Goal: Task Accomplishment & Management: Manage account settings

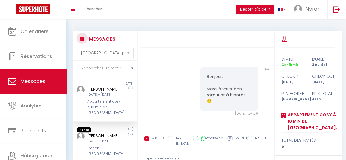
scroll to position [1543, 0]
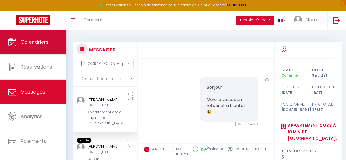
click at [32, 40] on span "Calendriers" at bounding box center [35, 42] width 28 height 7
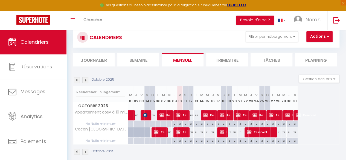
scroll to position [30, 0]
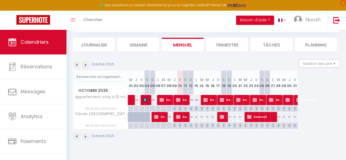
click at [86, 136] on img at bounding box center [85, 136] width 6 height 6
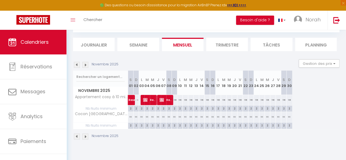
click at [86, 136] on img at bounding box center [85, 136] width 6 height 6
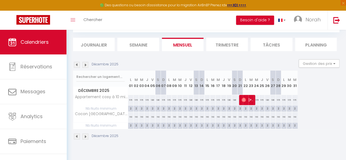
click at [131, 100] on div "115" at bounding box center [130, 100] width 5 height 10
type input "115"
type input "Lun 01 Décembre 2025"
type input "[DATE]"
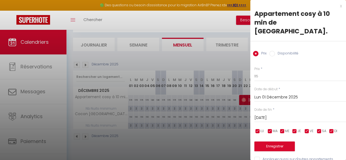
drag, startPoint x: 347, startPoint y: 105, endPoint x: 324, endPoint y: 140, distance: 42.1
click at [324, 140] on div "Enregistrer" at bounding box center [300, 143] width 92 height 17
click at [278, 71] on input "115" at bounding box center [300, 76] width 92 height 10
type input "120"
click at [286, 114] on input "[DATE]" at bounding box center [300, 117] width 92 height 7
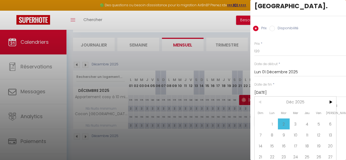
scroll to position [33, 0]
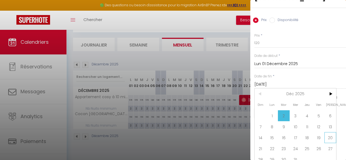
click at [327, 132] on span "20" at bounding box center [330, 137] width 12 height 11
type input "Sam 20 Décembre 2025"
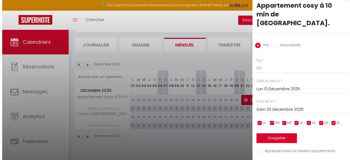
scroll to position [3, 0]
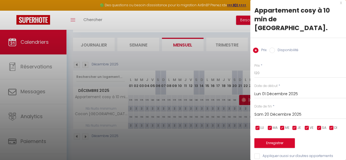
click at [260, 150] on input "Appliquer aussi sur d'autres appartements" at bounding box center [300, 155] width 92 height 5
checkbox input "true"
click at [269, 138] on button "Enregistrer" at bounding box center [274, 143] width 40 height 10
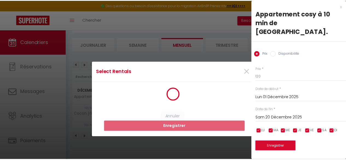
scroll to position [0, 0]
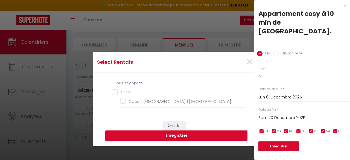
click at [113, 83] on input "Tous les apparts" at bounding box center [176, 83] width 139 height 5
checkbox input "true"
checkbox France "true"
click at [152, 135] on button "Enregistrer" at bounding box center [176, 135] width 142 height 10
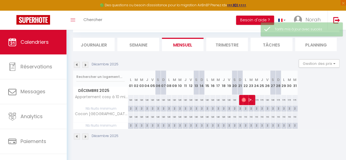
click at [234, 99] on div "130" at bounding box center [234, 100] width 5 height 10
type input "130"
type input "Sam 20 Décembre 2025"
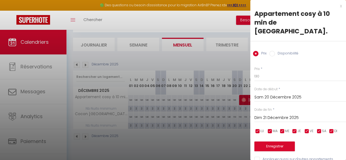
click at [276, 114] on input "Dim 21 Décembre 2025" at bounding box center [300, 117] width 92 height 7
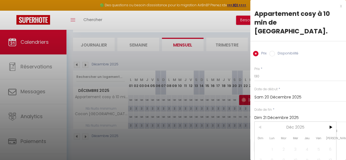
scroll to position [33, 0]
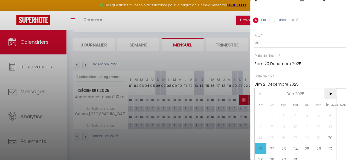
click at [332, 88] on span ">" at bounding box center [330, 93] width 12 height 11
click at [315, 110] on span "2" at bounding box center [319, 115] width 12 height 11
type input "Ven 02 Janvier 2026"
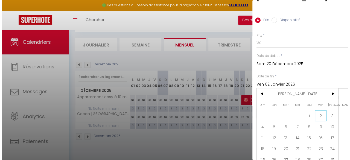
scroll to position [3, 0]
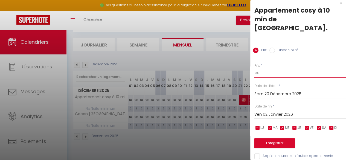
click at [265, 68] on input "130" at bounding box center [300, 73] width 92 height 10
type input "1"
click at [258, 91] on input "Sam 20 Décembre 2025" at bounding box center [300, 94] width 92 height 7
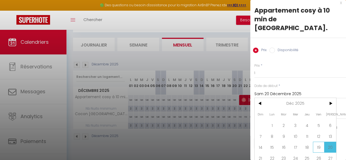
click at [316, 142] on span "19" at bounding box center [319, 147] width 12 height 11
type input "Ven 19 Décembre 2025"
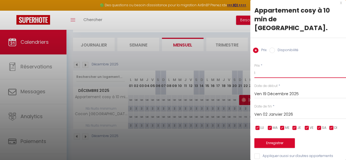
click at [263, 68] on input "1" at bounding box center [300, 73] width 92 height 10
type input "130"
click at [257, 150] on input "Appliquer aussi sur d'autres appartements" at bounding box center [300, 155] width 92 height 5
checkbox input "true"
click at [273, 138] on button "Enregistrer" at bounding box center [274, 143] width 40 height 10
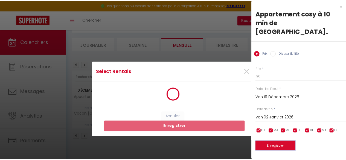
scroll to position [0, 0]
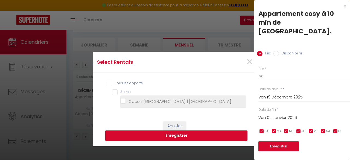
click at [120, 103] on France "Cocon [GEOGRAPHIC_DATA] | [GEOGRAPHIC_DATA]" at bounding box center [183, 101] width 126 height 5
checkbox France "true"
checkbox input "true"
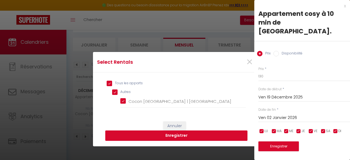
click at [137, 138] on button "Enregistrer" at bounding box center [176, 135] width 142 height 10
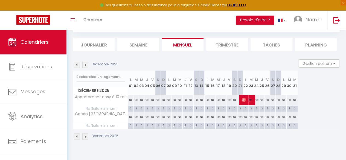
click at [75, 66] on img at bounding box center [77, 65] width 6 height 6
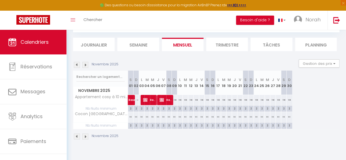
click at [86, 66] on img at bounding box center [85, 65] width 6 height 6
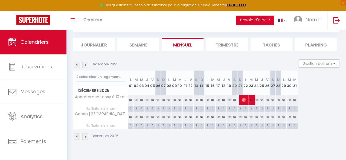
click at [86, 66] on img at bounding box center [85, 65] width 6 height 6
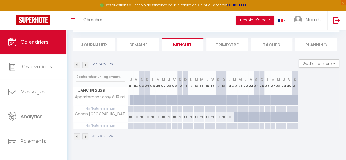
click at [76, 66] on img at bounding box center [77, 65] width 6 height 6
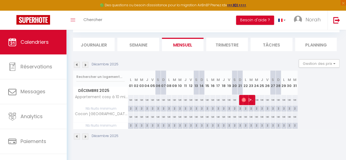
click at [76, 66] on img at bounding box center [77, 65] width 6 height 6
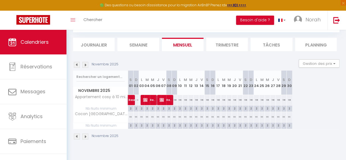
click at [150, 138] on div "Novembre 2025" at bounding box center [206, 137] width 266 height 16
click at [88, 136] on img at bounding box center [85, 136] width 6 height 6
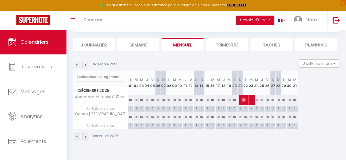
click at [88, 136] on img at bounding box center [85, 136] width 6 height 6
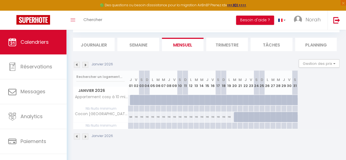
click at [130, 95] on div "130" at bounding box center [131, 100] width 6 height 10
type input "130"
type input "Jeu 01 Janvier 2026"
type input "Ven 02 Janvier 2026"
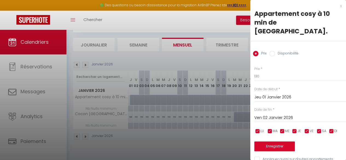
click at [276, 51] on label "Disponibilité" at bounding box center [287, 54] width 24 height 6
click at [275, 51] on input "Disponibilité" at bounding box center [271, 53] width 5 height 5
radio input "true"
radio input "false"
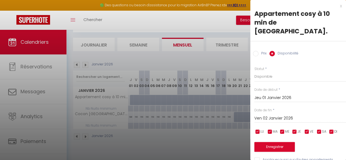
click at [302, 115] on input "Ven 02 Janvier 2026" at bounding box center [300, 118] width 92 height 7
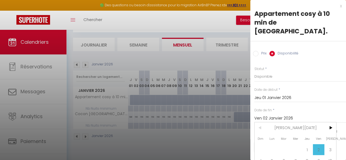
scroll to position [34, 0]
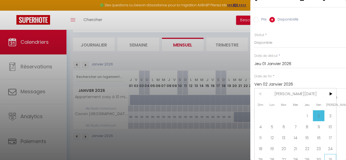
click at [329, 150] on span "31" at bounding box center [330, 159] width 12 height 11
type input "[DATE]"
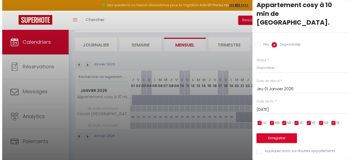
scroll to position [4, 0]
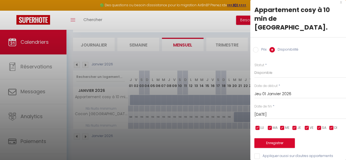
click at [257, 150] on input "Appliquer aussi sur d'autres appartements" at bounding box center [300, 155] width 92 height 5
checkbox input "true"
click at [267, 138] on button "Enregistrer" at bounding box center [274, 143] width 40 height 10
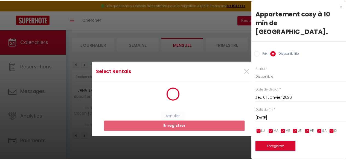
scroll to position [0, 0]
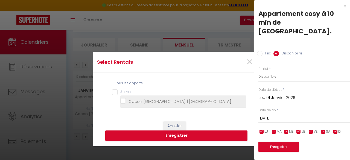
click at [122, 100] on France "Cocon [GEOGRAPHIC_DATA] | [GEOGRAPHIC_DATA]" at bounding box center [183, 101] width 126 height 5
checkbox France "true"
checkbox input "true"
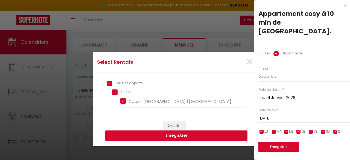
click at [134, 136] on button "Enregistrer" at bounding box center [176, 135] width 142 height 10
click at [134, 136] on div "Annuler Enregistrer" at bounding box center [175, 163] width 164 height 94
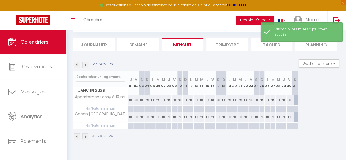
click at [130, 99] on div "130" at bounding box center [130, 100] width 5 height 10
select select "1"
type input "Jeu 01 Janvier 2026"
type input "Ven 02 Janvier 2026"
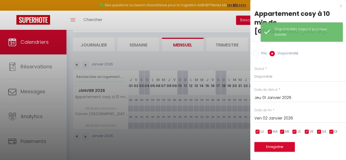
click at [256, 51] on input "Prix" at bounding box center [255, 53] width 5 height 5
radio input "true"
radio input "false"
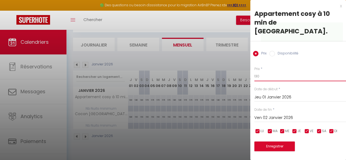
click at [263, 71] on input "130" at bounding box center [300, 76] width 92 height 10
drag, startPoint x: 263, startPoint y: 68, endPoint x: 246, endPoint y: 74, distance: 18.7
click at [246, 74] on body "🟢 Des questions ou besoin d'assistance pour la migration AirBnB? Prenez rdv >>>…" at bounding box center [173, 80] width 346 height 160
type input "90"
click at [266, 112] on div "[DATE] < [PERSON_NAME][DATE] > Dim Lun Mar Mer Jeu Ven Sam 1 2 3 4 5 6 7 8 9 10…" at bounding box center [300, 117] width 92 height 10
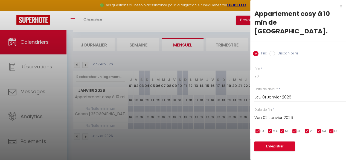
click at [266, 114] on input "Ven 02 Janvier 2026" at bounding box center [300, 117] width 92 height 7
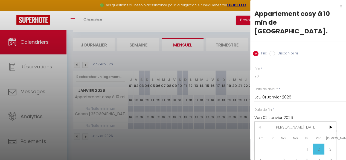
scroll to position [33, 0]
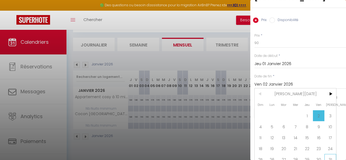
click at [326, 150] on span "31" at bounding box center [330, 159] width 12 height 11
type input "[DATE]"
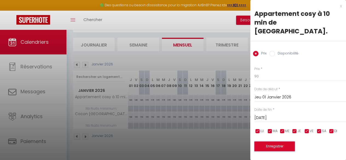
click at [268, 141] on button "Enregistrer" at bounding box center [274, 146] width 40 height 10
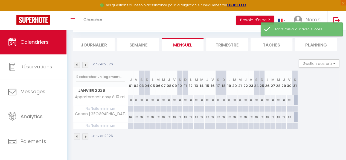
click at [129, 117] on div "130" at bounding box center [130, 117] width 5 height 10
type input "130"
type input "Jeu 01 Janvier 2026"
type input "Ven 02 Janvier 2026"
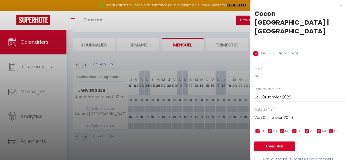
click at [260, 71] on input "130" at bounding box center [300, 76] width 92 height 10
drag, startPoint x: 260, startPoint y: 67, endPoint x: 244, endPoint y: 61, distance: 17.5
click at [244, 61] on body "🟢 Des questions ou besoin d'assistance pour la migration AirBnB? Prenez rdv >>>…" at bounding box center [173, 80] width 346 height 160
type input "90"
click at [296, 114] on input "Ven 02 Janvier 2026" at bounding box center [300, 117] width 92 height 7
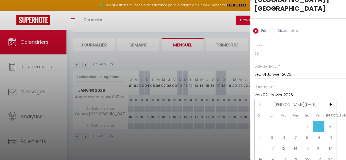
scroll to position [33, 0]
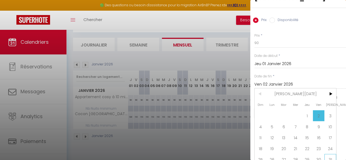
click at [331, 150] on span "31" at bounding box center [330, 159] width 12 height 11
type input "[DATE]"
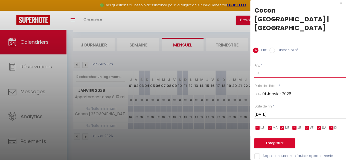
drag, startPoint x: 264, startPoint y: 63, endPoint x: 252, endPoint y: 59, distance: 12.7
click at [252, 59] on div "Prix * 90 Statut * Disponible Indisponible Date de début * [DATE] < [PERSON_NAM…" at bounding box center [298, 107] width 96 height 103
type input "80"
click at [267, 138] on button "Enregistrer" at bounding box center [274, 143] width 40 height 10
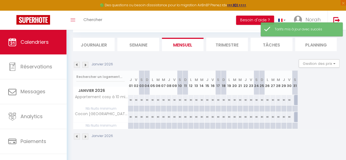
click at [78, 137] on img at bounding box center [77, 136] width 6 height 6
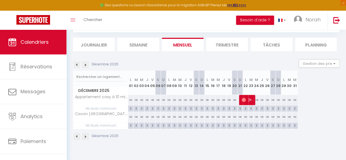
click at [131, 116] on div "120" at bounding box center [130, 117] width 5 height 10
type input "120"
type input "Lun 01 Décembre 2025"
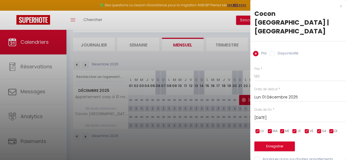
click at [294, 114] on input "[DATE]" at bounding box center [300, 117] width 92 height 7
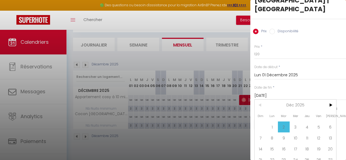
scroll to position [33, 0]
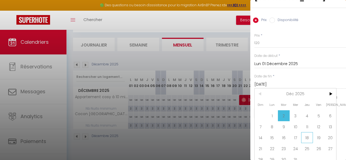
click at [304, 132] on span "18" at bounding box center [307, 137] width 12 height 11
type input "Jeu 18 Décembre 2025"
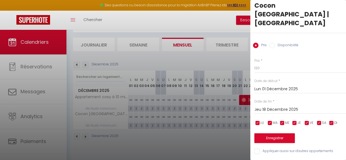
scroll to position [3, 0]
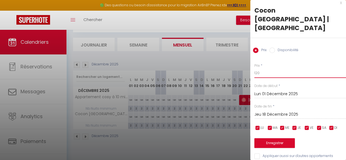
drag, startPoint x: 265, startPoint y: 67, endPoint x: 255, endPoint y: 68, distance: 9.9
click at [255, 68] on input "120" at bounding box center [300, 73] width 92 height 10
type input "100"
click at [267, 138] on button "Enregistrer" at bounding box center [274, 143] width 40 height 10
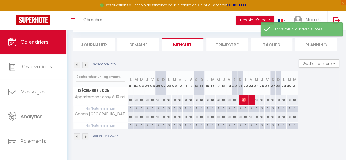
click at [224, 116] on div "120" at bounding box center [223, 117] width 5 height 10
type input "120"
type input "Jeu 18 Décembre 2025"
type input "Ven 19 Décembre 2025"
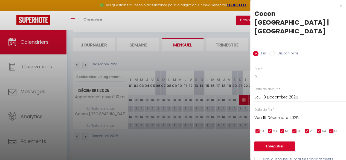
click at [274, 94] on input "Jeu 18 Décembre 2025" at bounding box center [300, 97] width 92 height 7
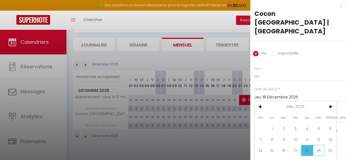
click at [315, 145] on span "19" at bounding box center [319, 150] width 12 height 11
type input "Ven 19 Décembre 2025"
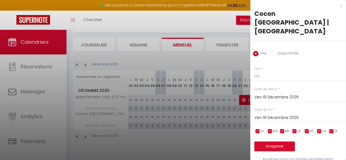
click at [274, 107] on span "*" at bounding box center [274, 109] width 2 height 5
click at [274, 114] on input "Ven 19 Décembre 2025" at bounding box center [300, 117] width 92 height 7
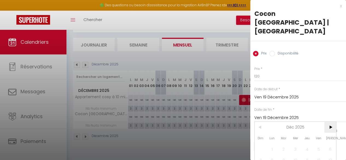
click at [329, 122] on span ">" at bounding box center [330, 127] width 12 height 11
click at [305, 144] on span "1" at bounding box center [307, 149] width 12 height 11
type input "Jeu 01 Janvier 2026"
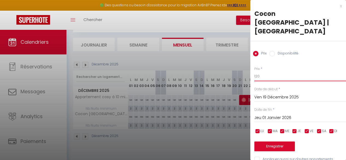
drag, startPoint x: 261, startPoint y: 67, endPoint x: 252, endPoint y: 67, distance: 9.3
click at [252, 67] on div "Prix * 120 Statut * Disponible Indisponible Date de début * [DATE] < [DATE] > D…" at bounding box center [298, 111] width 96 height 103
click at [268, 141] on button "Enregistrer" at bounding box center [274, 146] width 40 height 10
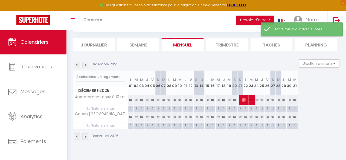
click at [75, 137] on img at bounding box center [77, 136] width 6 height 6
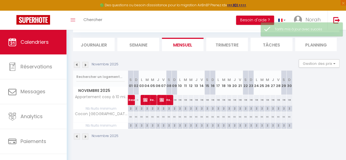
click at [75, 137] on img at bounding box center [77, 136] width 6 height 6
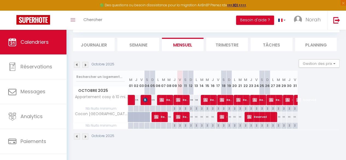
click at [194, 120] on div "111" at bounding box center [196, 117] width 5 height 10
type input "111"
type input "Lun 13 Octobre 2025"
type input "[DATE]"
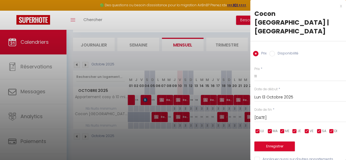
click at [259, 94] on input "Lun 13 Octobre 2025" at bounding box center [300, 97] width 92 height 7
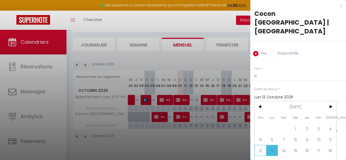
click at [261, 145] on span "12" at bounding box center [261, 150] width 12 height 11
type input "Dim 12 Octobre 2025"
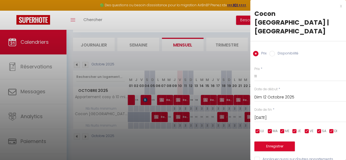
click at [284, 114] on input "[DATE]" at bounding box center [300, 117] width 92 height 7
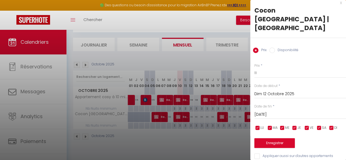
click at [199, 139] on div at bounding box center [173, 80] width 346 height 160
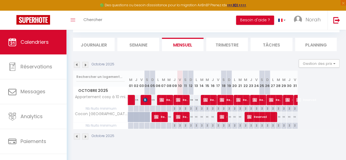
click at [193, 117] on div "111" at bounding box center [190, 117] width 5 height 10
type input "111"
type input "Dim 12 Octobre 2025"
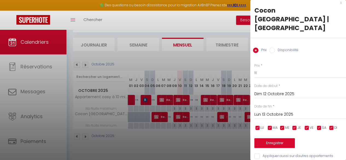
click at [279, 111] on input "Lun 13 Octobre 2025" at bounding box center [300, 114] width 92 height 7
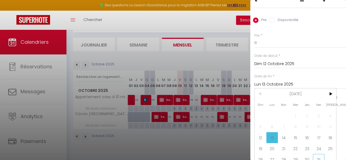
click at [320, 150] on span "31" at bounding box center [319, 159] width 12 height 11
type input "Ven 31 Octobre 2025"
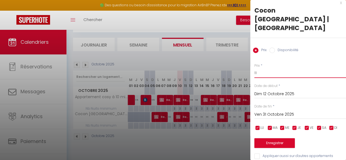
drag, startPoint x: 261, startPoint y: 66, endPoint x: 240, endPoint y: 67, distance: 21.1
click at [240, 67] on body "🟢 Des questions ou besoin d'assistance pour la migration AirBnB? Prenez rdv >>>…" at bounding box center [173, 80] width 346 height 160
type input "90"
click at [261, 138] on button "Enregistrer" at bounding box center [274, 143] width 40 height 10
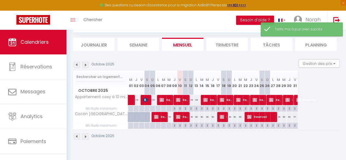
click at [86, 138] on img at bounding box center [85, 136] width 6 height 6
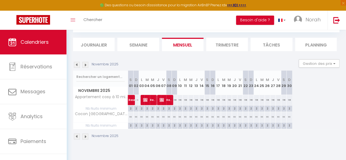
click at [130, 118] on div "111" at bounding box center [130, 117] width 5 height 10
type input "111"
type input "[DATE]"
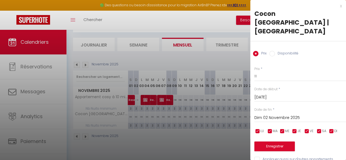
click at [272, 114] on input "Dim 02 Novembre 2025" at bounding box center [300, 117] width 92 height 7
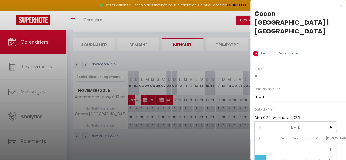
scroll to position [44, 0]
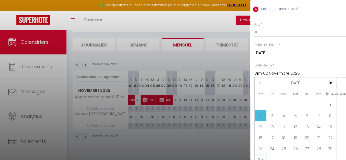
click at [263, 150] on span "30" at bounding box center [261, 159] width 12 height 11
type input "Dim 30 Novembre 2025"
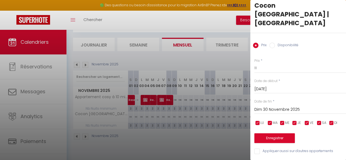
scroll to position [3, 0]
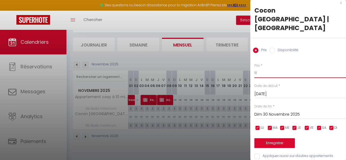
click at [258, 68] on input "111" at bounding box center [300, 73] width 92 height 10
drag, startPoint x: 258, startPoint y: 67, endPoint x: 239, endPoint y: 70, distance: 19.4
click at [239, 70] on body "🟢 Des questions ou besoin d'assistance pour la migration AirBnB? Prenez rdv >>>…" at bounding box center [173, 80] width 346 height 160
type input "85"
click at [267, 138] on button "Enregistrer" at bounding box center [274, 143] width 40 height 10
